Goal: Check status: Check status

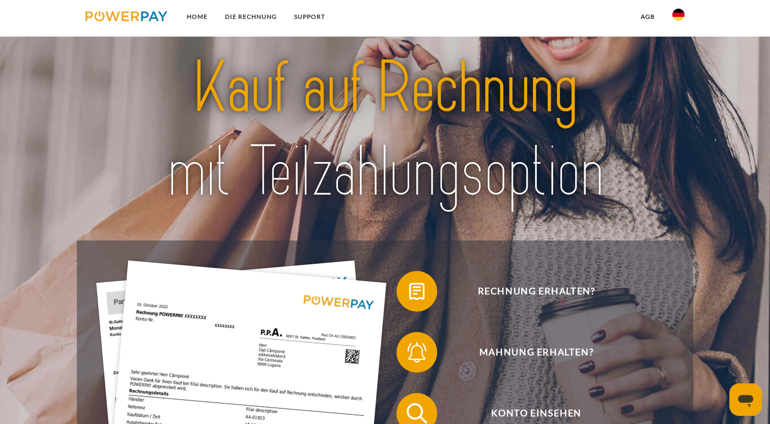
scroll to position [148, 0]
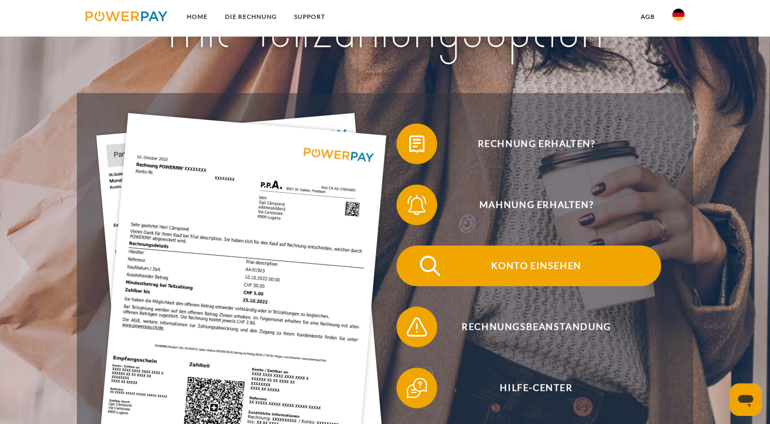
click at [529, 271] on span "Konto einsehen" at bounding box center [536, 266] width 249 height 41
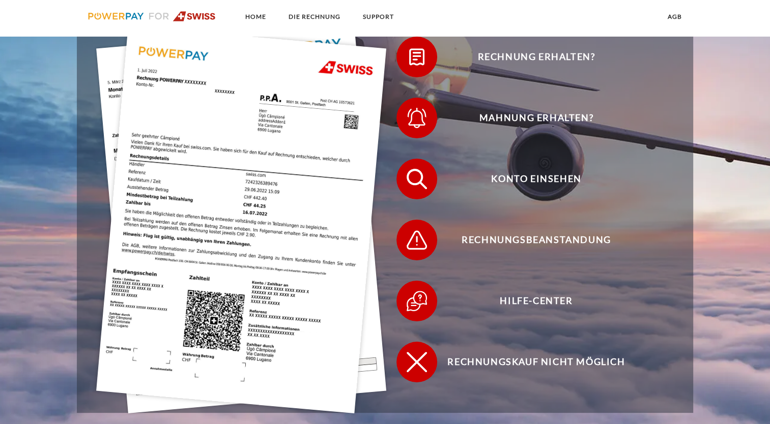
scroll to position [282, 0]
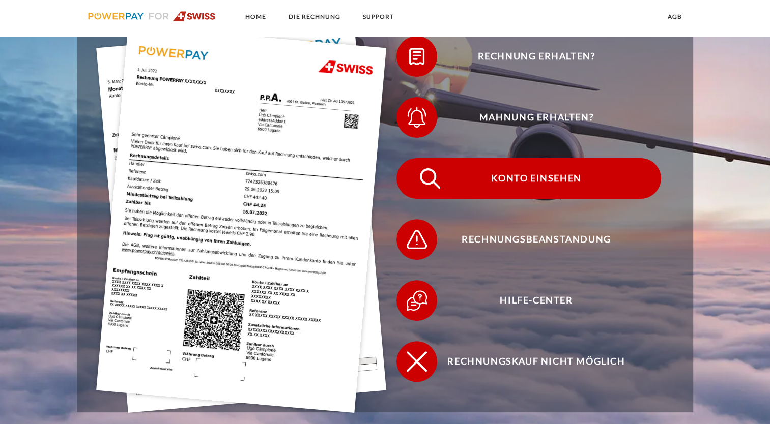
click at [546, 176] on span "Konto einsehen" at bounding box center [536, 178] width 249 height 41
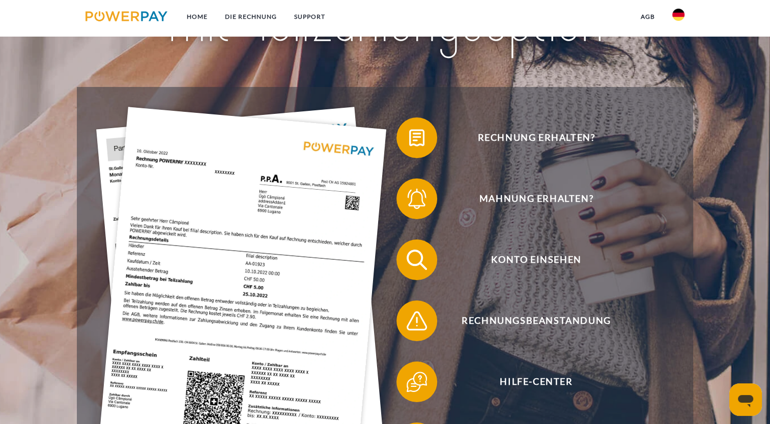
scroll to position [191, 0]
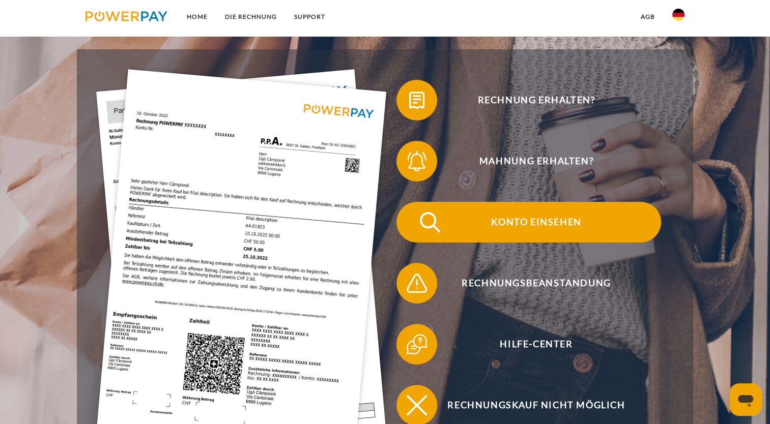
click at [519, 226] on span "Konto einsehen" at bounding box center [536, 222] width 249 height 41
